Goal: Use online tool/utility: Utilize a website feature to perform a specific function

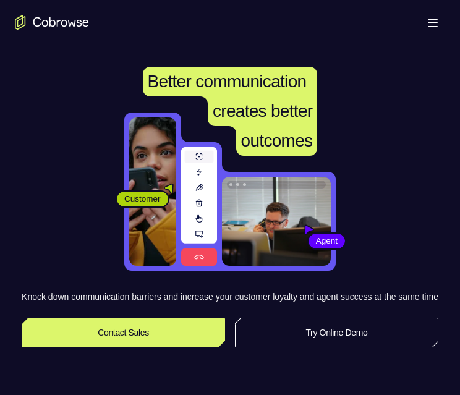
click at [363, 344] on link "Try Online Demo" at bounding box center [336, 333] width 203 height 30
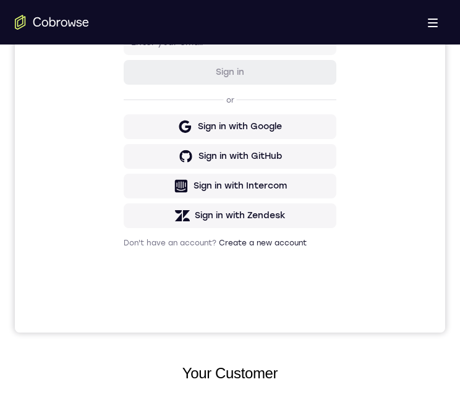
scroll to position [433, 0]
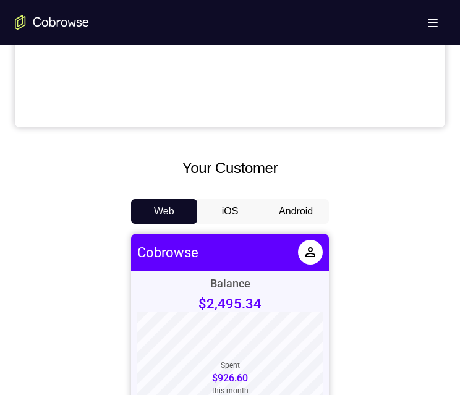
click at [296, 210] on button "Android" at bounding box center [296, 211] width 66 height 25
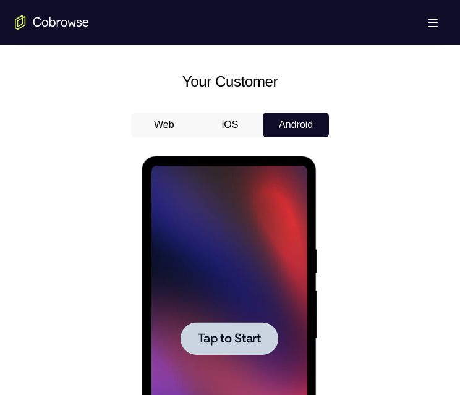
scroll to position [556, 0]
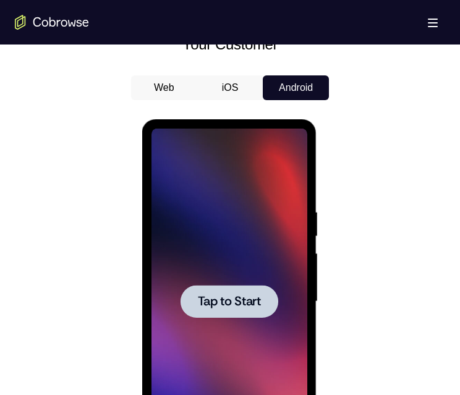
click at [212, 299] on span "Tap to Start" at bounding box center [228, 301] width 63 height 12
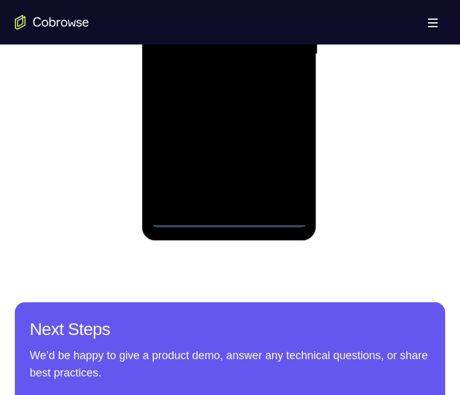
scroll to position [680, 0]
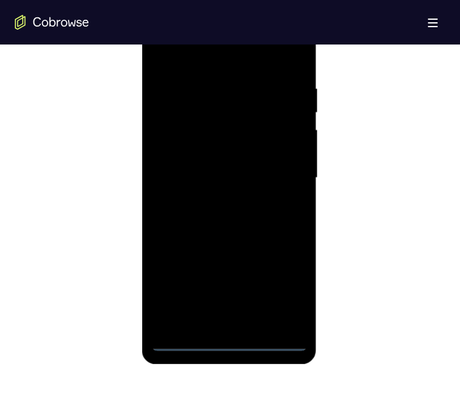
click at [221, 342] on div at bounding box center [229, 178] width 156 height 346
click at [282, 292] on div at bounding box center [229, 178] width 156 height 346
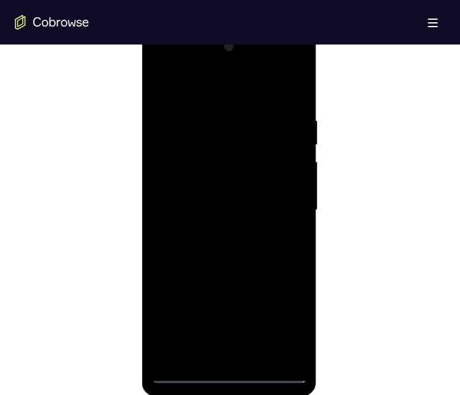
click at [197, 91] on div at bounding box center [229, 210] width 156 height 346
click at [281, 205] on div at bounding box center [229, 210] width 156 height 346
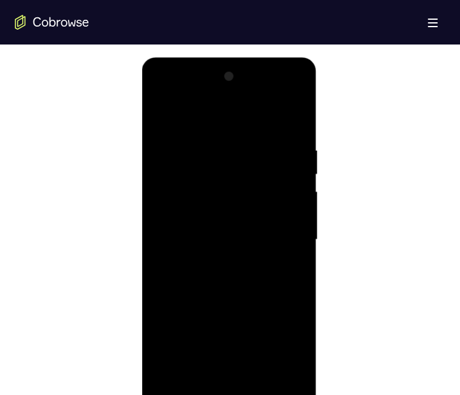
click at [218, 385] on div at bounding box center [229, 240] width 156 height 346
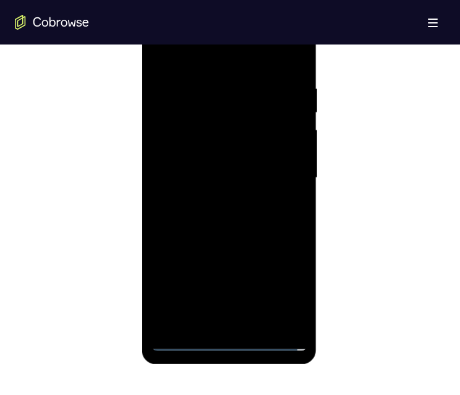
click at [214, 167] on div at bounding box center [229, 178] width 156 height 346
click at [206, 154] on div at bounding box center [229, 178] width 156 height 346
click at [259, 177] on div at bounding box center [229, 178] width 156 height 346
click at [248, 219] on div at bounding box center [229, 178] width 156 height 346
click at [238, 215] on div at bounding box center [229, 178] width 156 height 346
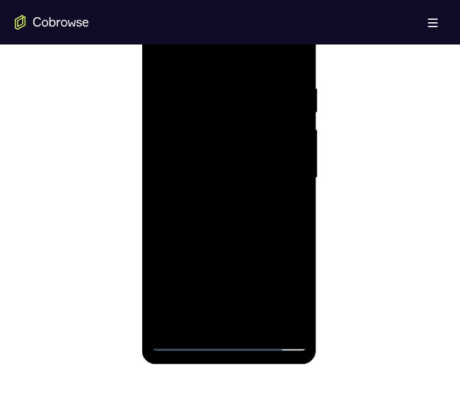
click at [246, 219] on div at bounding box center [229, 178] width 156 height 346
drag, startPoint x: 259, startPoint y: 255, endPoint x: 233, endPoint y: 229, distance: 36.3
click at [234, 230] on div at bounding box center [229, 178] width 156 height 346
click at [233, 229] on div at bounding box center [229, 178] width 156 height 346
click at [222, 206] on div at bounding box center [229, 178] width 156 height 346
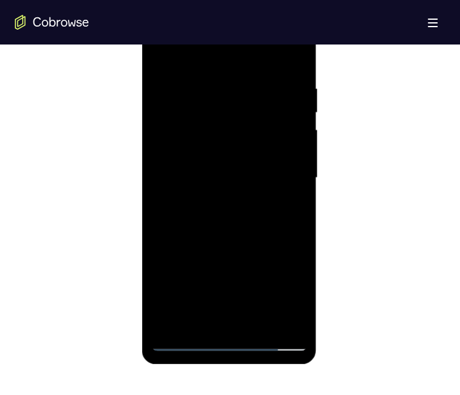
drag, startPoint x: 226, startPoint y: 235, endPoint x: 213, endPoint y: 218, distance: 21.3
click at [226, 173] on div at bounding box center [229, 178] width 156 height 346
drag, startPoint x: 205, startPoint y: 263, endPoint x: 206, endPoint y: 228, distance: 35.3
click at [208, 227] on div at bounding box center [229, 178] width 156 height 346
click at [154, 247] on div at bounding box center [229, 178] width 156 height 346
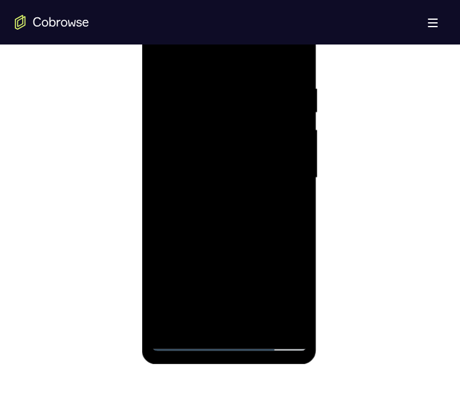
click at [256, 321] on div at bounding box center [229, 178] width 156 height 346
click at [241, 242] on div at bounding box center [229, 178] width 156 height 346
click at [239, 143] on div at bounding box center [229, 178] width 156 height 346
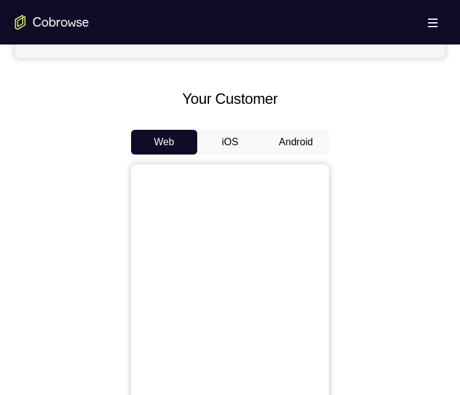
scroll to position [494, 0]
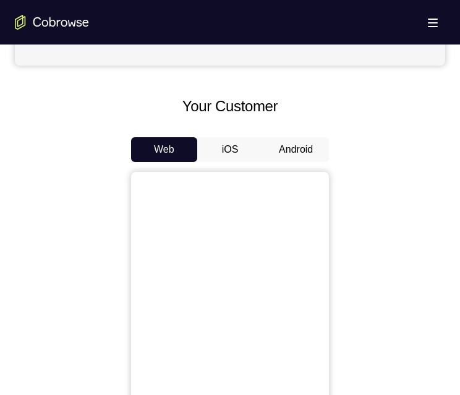
click at [279, 146] on button "Android" at bounding box center [296, 149] width 66 height 25
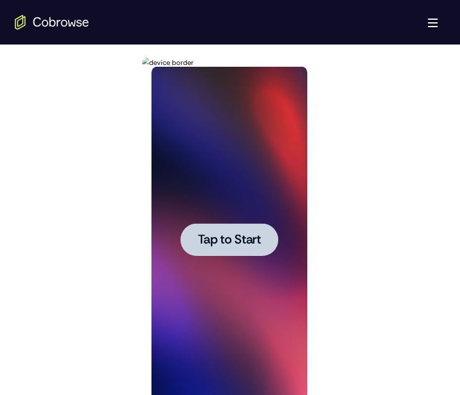
scroll to position [0, 0]
click at [228, 242] on span "Tap to Start" at bounding box center [228, 240] width 63 height 12
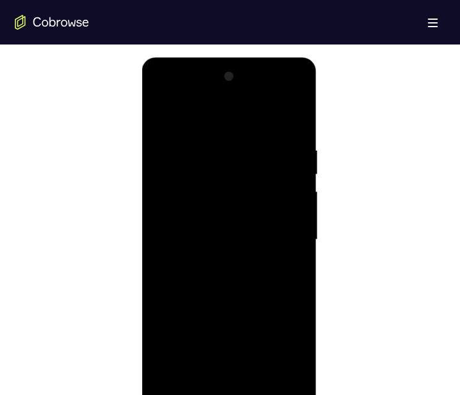
scroll to position [680, 0]
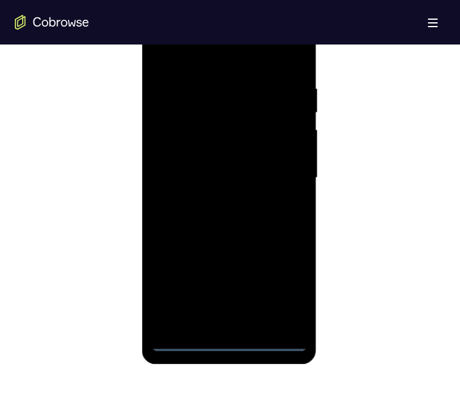
click at [226, 344] on div at bounding box center [229, 178] width 156 height 346
click at [281, 290] on div at bounding box center [229, 178] width 156 height 346
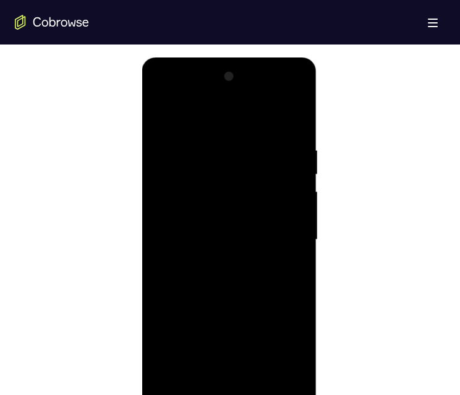
click at [235, 119] on div at bounding box center [229, 240] width 156 height 346
click at [282, 233] on div at bounding box center [229, 240] width 156 height 346
click at [214, 386] on div at bounding box center [229, 240] width 156 height 346
click at [202, 227] on div at bounding box center [229, 240] width 156 height 346
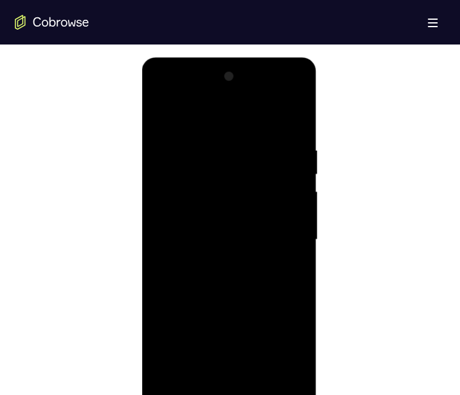
click at [185, 206] on div at bounding box center [229, 240] width 156 height 346
click at [260, 240] on div at bounding box center [229, 240] width 156 height 346
click at [227, 277] on div at bounding box center [229, 240] width 156 height 346
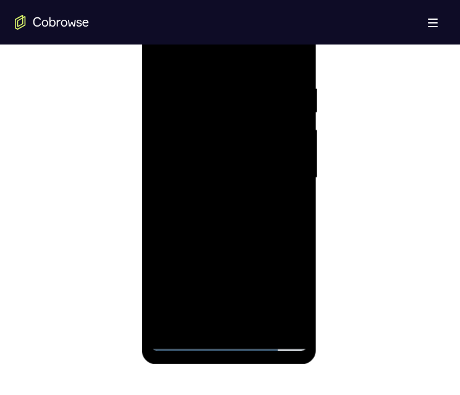
click at [234, 210] on div at bounding box center [229, 178] width 156 height 346
click at [260, 229] on div at bounding box center [229, 178] width 156 height 346
click at [211, 84] on div at bounding box center [229, 178] width 156 height 346
click at [232, 260] on div at bounding box center [229, 178] width 156 height 346
click at [268, 255] on div at bounding box center [229, 178] width 156 height 346
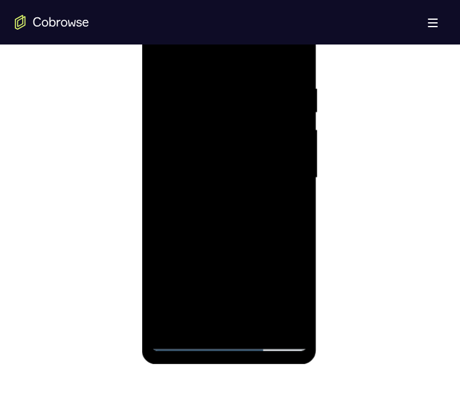
click at [279, 239] on div at bounding box center [229, 178] width 156 height 346
drag, startPoint x: 279, startPoint y: 258, endPoint x: 275, endPoint y: 265, distance: 8.3
click at [275, 265] on div at bounding box center [229, 178] width 156 height 346
click at [156, 247] on div at bounding box center [229, 178] width 156 height 346
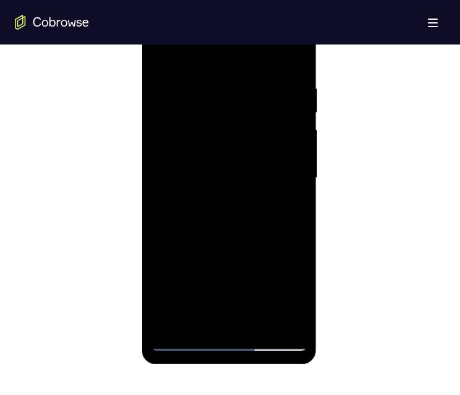
drag, startPoint x: 193, startPoint y: 243, endPoint x: 227, endPoint y: 246, distance: 33.5
click at [226, 247] on div at bounding box center [229, 178] width 156 height 346
drag, startPoint x: 178, startPoint y: 240, endPoint x: 225, endPoint y: 242, distance: 47.0
click at [226, 243] on div at bounding box center [229, 178] width 156 height 346
click at [280, 316] on div at bounding box center [229, 178] width 156 height 346
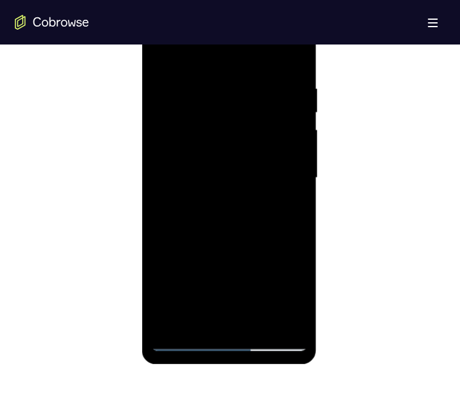
drag, startPoint x: 282, startPoint y: 250, endPoint x: 248, endPoint y: 252, distance: 34.0
click at [243, 253] on div at bounding box center [229, 178] width 156 height 346
drag, startPoint x: 287, startPoint y: 256, endPoint x: 198, endPoint y: 255, distance: 89.0
click at [198, 255] on div at bounding box center [229, 178] width 156 height 346
click at [292, 284] on div at bounding box center [229, 178] width 156 height 346
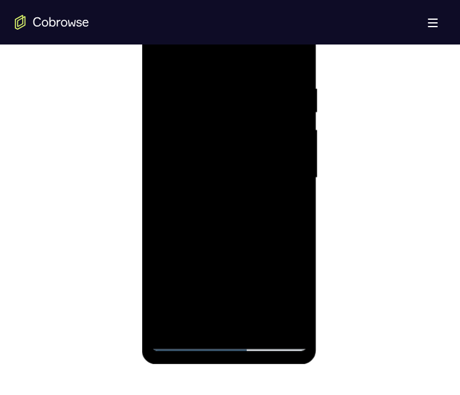
click at [286, 269] on div at bounding box center [229, 178] width 156 height 346
click at [287, 245] on div at bounding box center [229, 178] width 156 height 346
drag, startPoint x: 279, startPoint y: 245, endPoint x: 176, endPoint y: 247, distance: 103.2
click at [169, 250] on div at bounding box center [229, 178] width 156 height 346
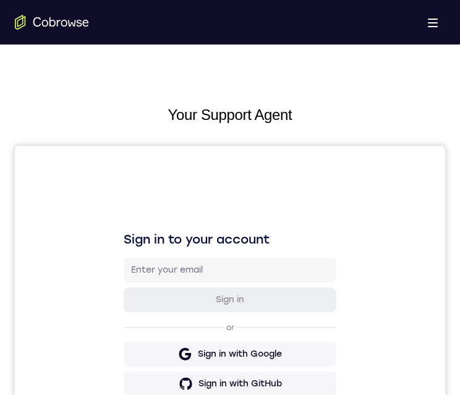
scroll to position [742, 0]
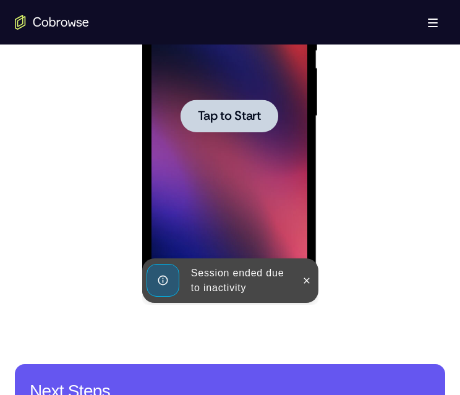
click at [243, 124] on div at bounding box center [229, 115] width 98 height 33
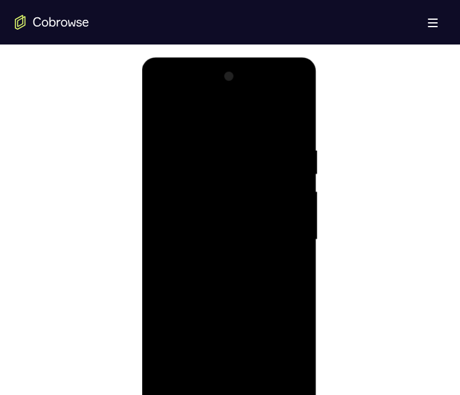
scroll to position [803, 0]
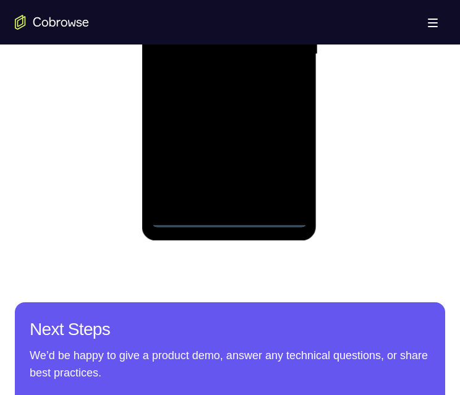
click at [233, 217] on div at bounding box center [229, 54] width 156 height 346
click at [289, 166] on div at bounding box center [229, 54] width 156 height 346
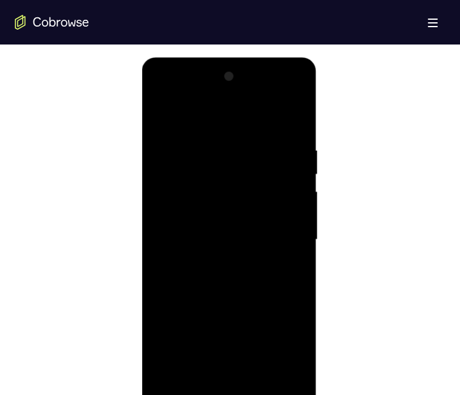
click at [188, 121] on div at bounding box center [229, 240] width 156 height 346
click at [279, 232] on div at bounding box center [229, 240] width 156 height 346
click at [216, 387] on div at bounding box center [229, 240] width 156 height 346
